Goal: Information Seeking & Learning: Learn about a topic

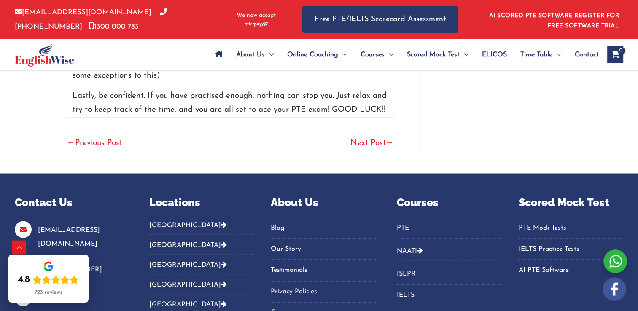
scroll to position [1548, 0]
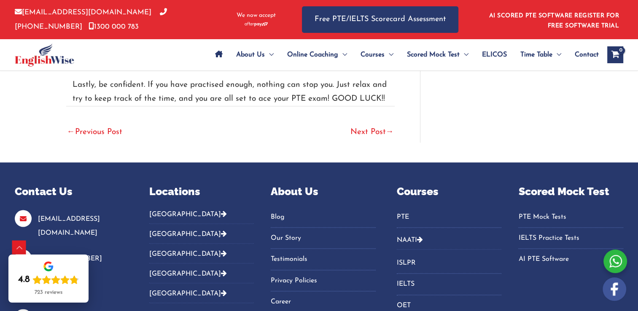
click at [361, 125] on link "Next Post →" at bounding box center [372, 132] width 43 height 19
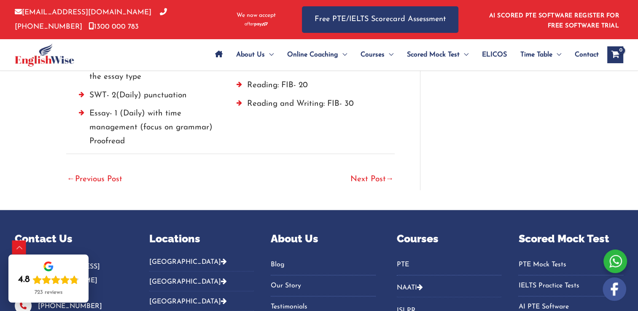
scroll to position [1350, 0]
click at [373, 179] on link "Next Post →" at bounding box center [372, 180] width 43 height 19
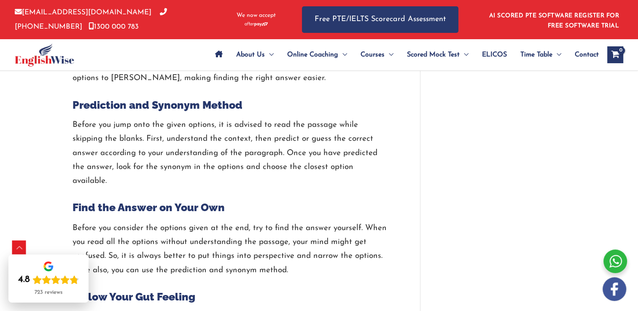
scroll to position [1392, 0]
